Goal: Task Accomplishment & Management: Complete application form

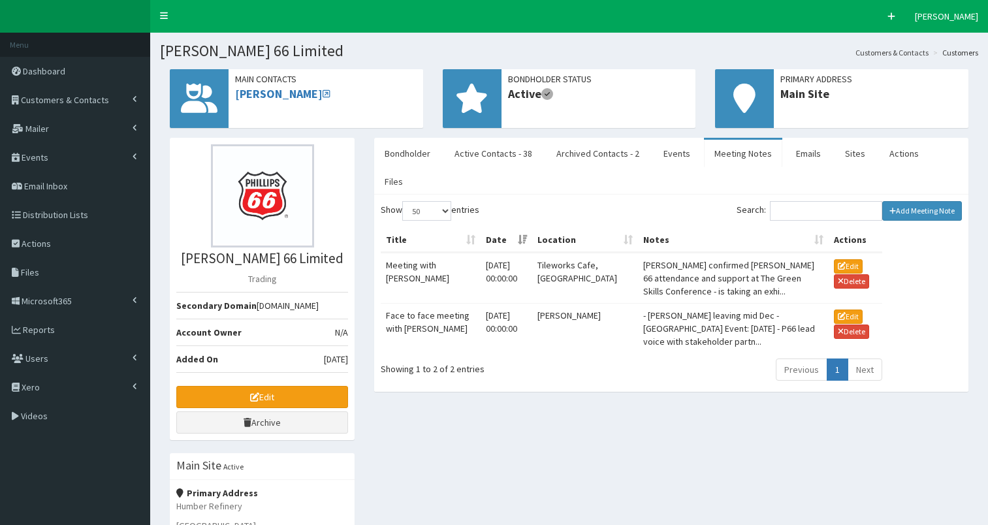
select select "50"
click at [60, 97] on span "Customers & Contacts" at bounding box center [65, 100] width 88 height 12
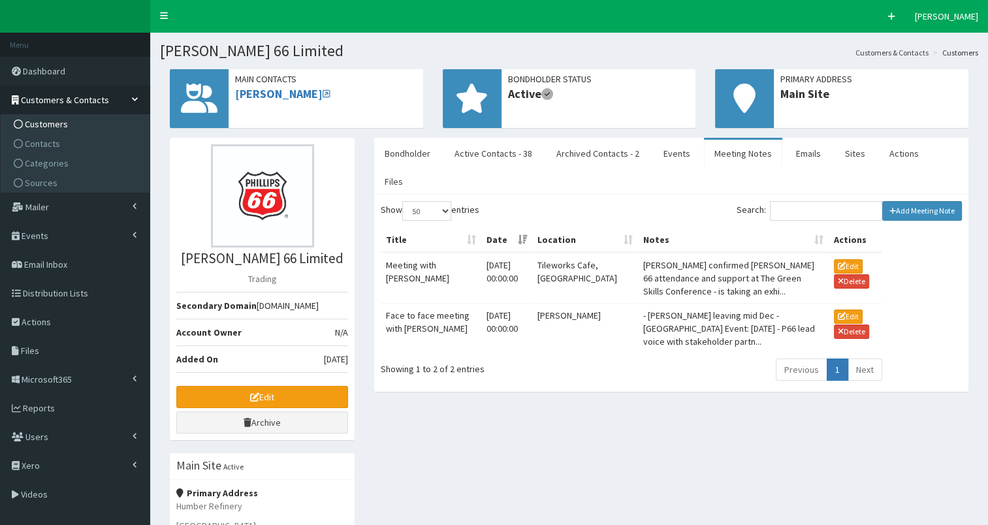
click at [47, 122] on span "Customers" at bounding box center [46, 124] width 43 height 12
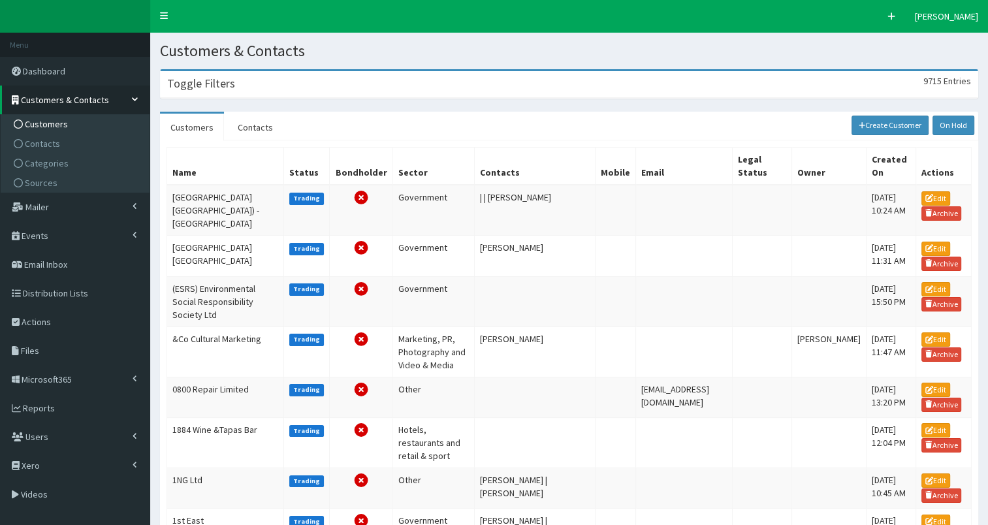
click at [191, 89] on h3 "Toggle Filters" at bounding box center [201, 84] width 68 height 12
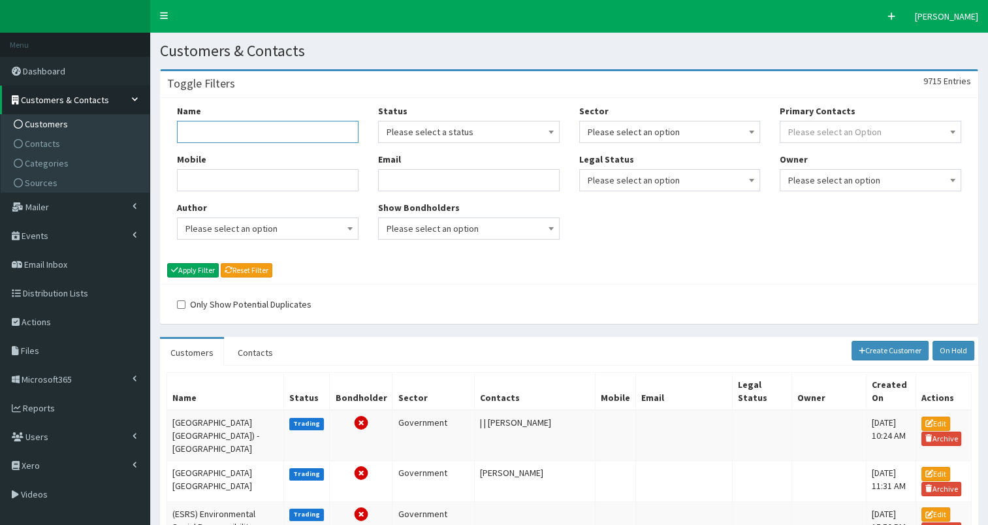
click at [196, 127] on input "Name" at bounding box center [268, 132] width 182 height 22
type input "sharp"
click at [193, 266] on button "Apply Filter" at bounding box center [193, 270] width 52 height 14
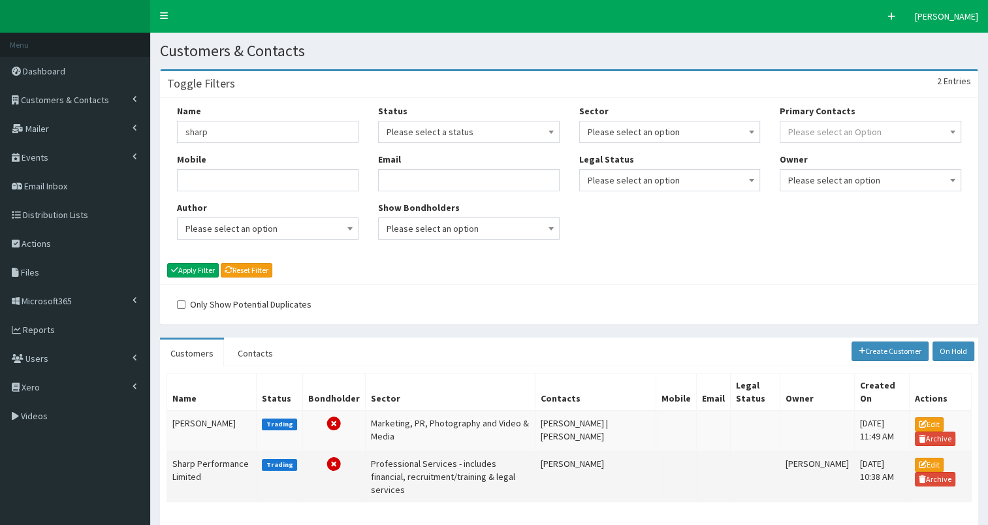
click at [187, 465] on td "Sharp Performance Limited" at bounding box center [211, 477] width 89 height 50
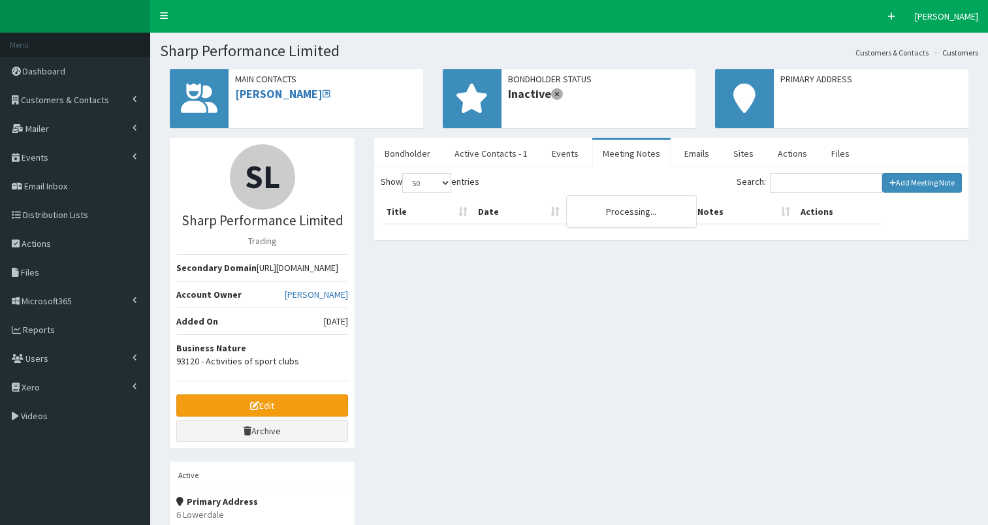
select select "50"
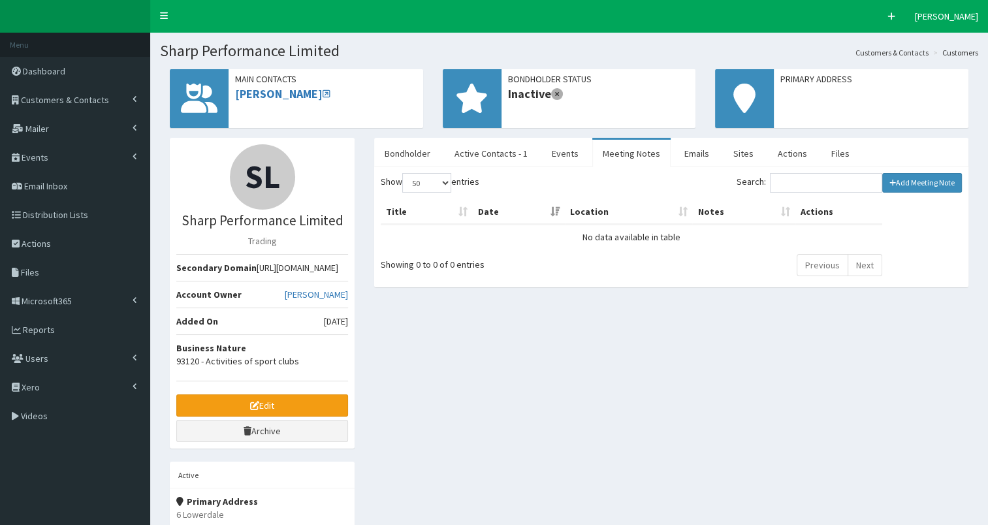
click at [629, 146] on link "Meeting Notes" at bounding box center [631, 153] width 78 height 27
click at [895, 184] on link "Add Meeting Note" at bounding box center [922, 183] width 80 height 20
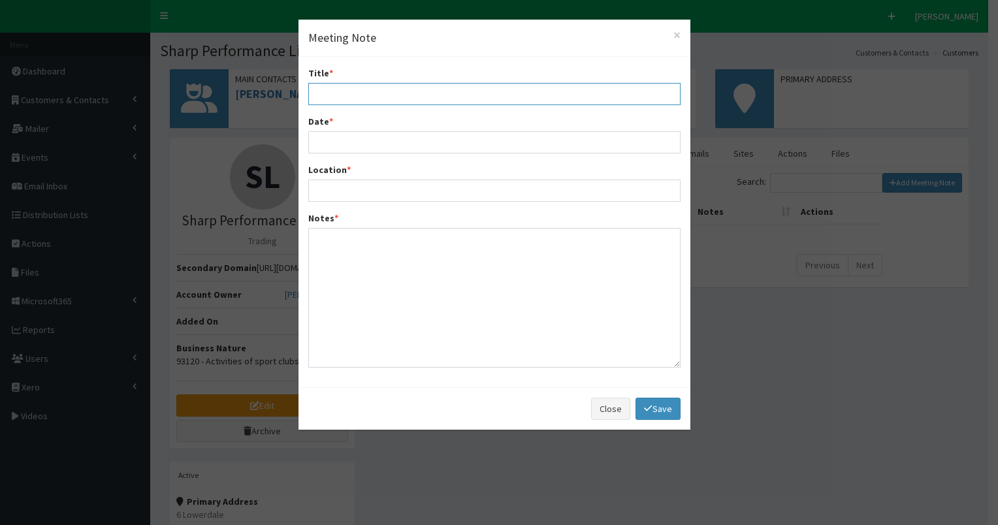
click at [332, 89] on input "Title *" at bounding box center [494, 94] width 372 height 22
type input "Intro meeting re; BH membership"
click at [321, 145] on input "Date *" at bounding box center [494, 142] width 372 height 22
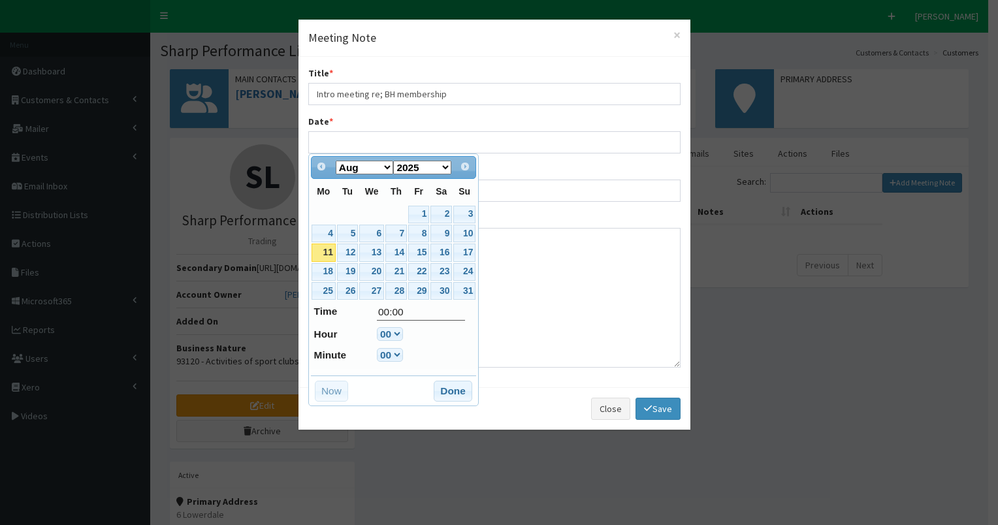
click at [318, 251] on link "11" at bounding box center [323, 253] width 24 height 18
type input "[DATE] 00:00"
drag, startPoint x: 450, startPoint y: 391, endPoint x: 439, endPoint y: 379, distance: 16.6
click at [449, 390] on button "Done" at bounding box center [453, 391] width 39 height 21
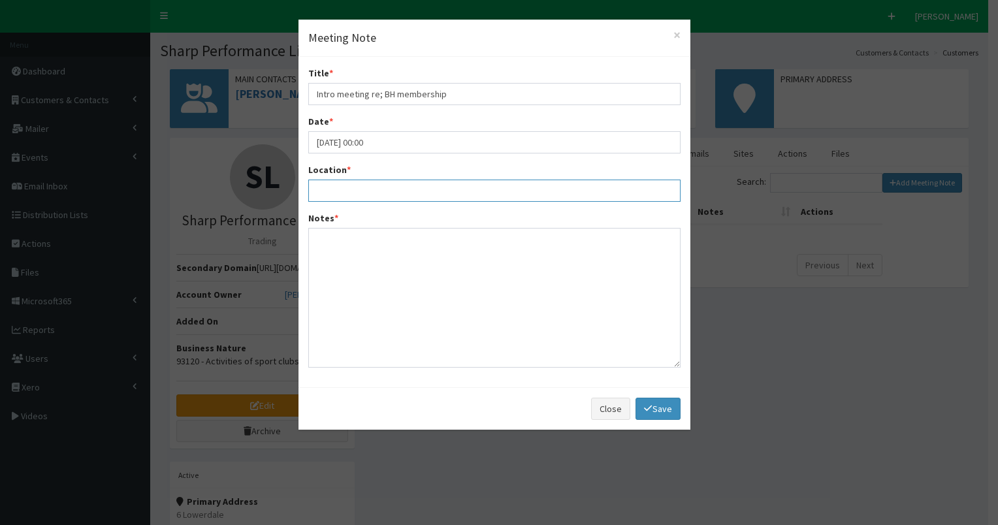
click at [332, 189] on input "Location *" at bounding box center [494, 191] width 372 height 22
type input "C4Di"
click at [471, 95] on input "Intro meeting re; BH membership" at bounding box center [494, 94] width 372 height 22
type input "Intro meeting re; BH membership ([PERSON_NAME] & [PERSON_NAME])"
click at [342, 249] on textarea "Notes *" at bounding box center [494, 298] width 372 height 140
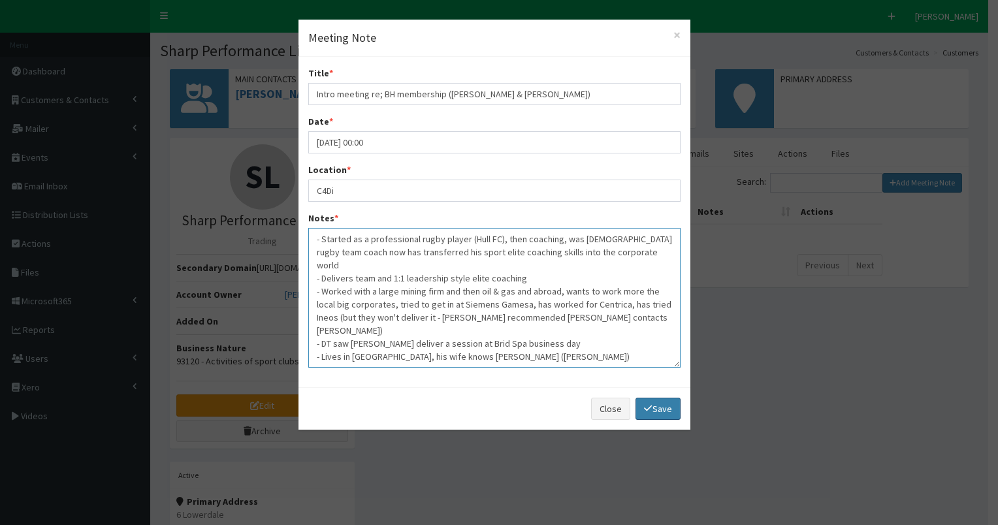
type textarea "- Started as a professional rugby player (Hull FC), then coaching, was [DEMOGRA…"
click at [660, 410] on link "Save" at bounding box center [657, 409] width 44 height 22
